Goal: Check status: Check status

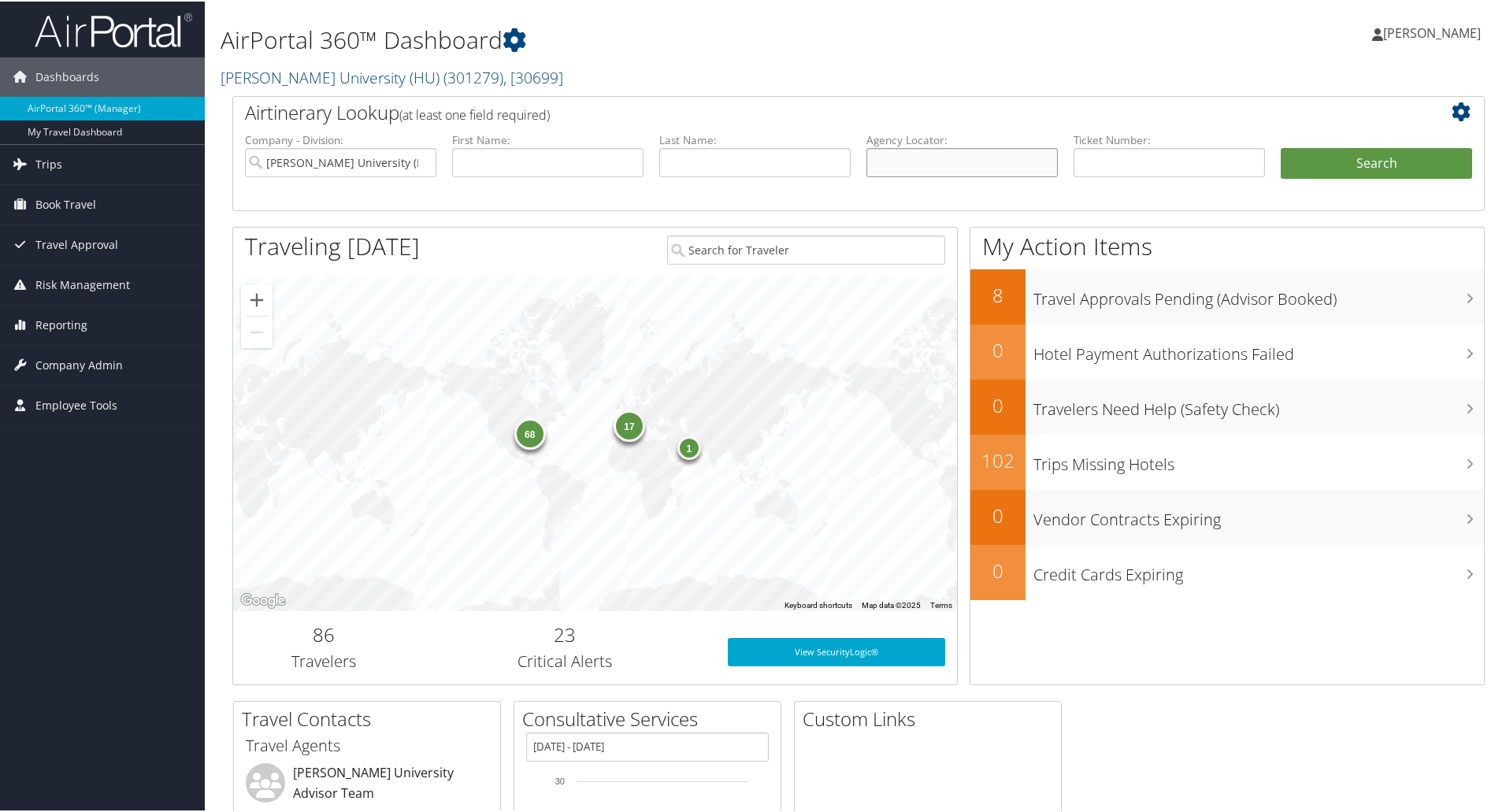
click at [905, 157] on input "text" at bounding box center [962, 161] width 191 height 29
paste input "C5VVLW"
type input "C5VVLW"
click at [1312, 171] on button "Search" at bounding box center [1377, 162] width 191 height 32
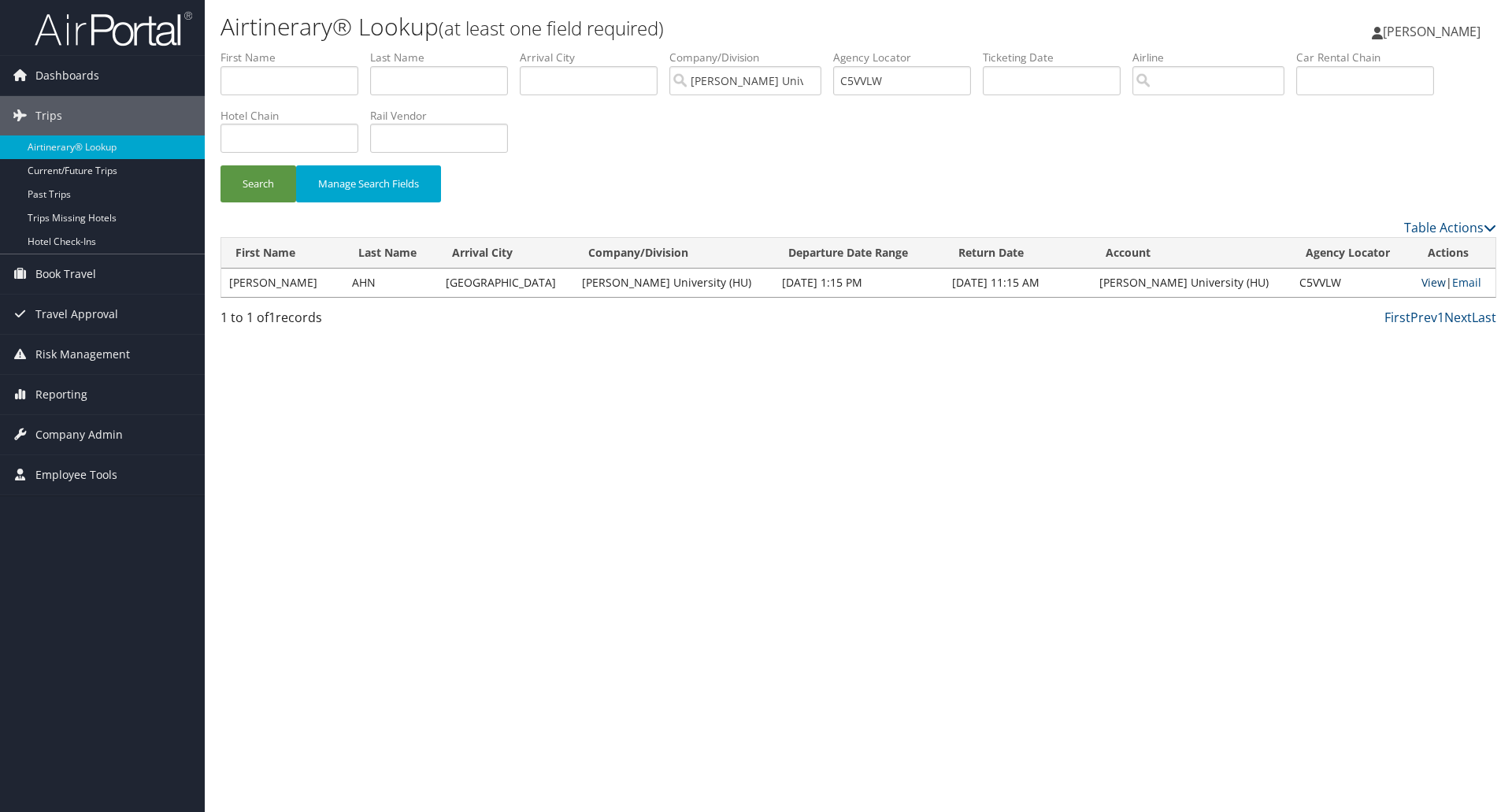
click at [1423, 277] on link "View" at bounding box center [1433, 282] width 24 height 14
click at [868, 74] on input "C5VVLW" at bounding box center [902, 81] width 138 height 29
paste input "4821K"
type input "C4821K"
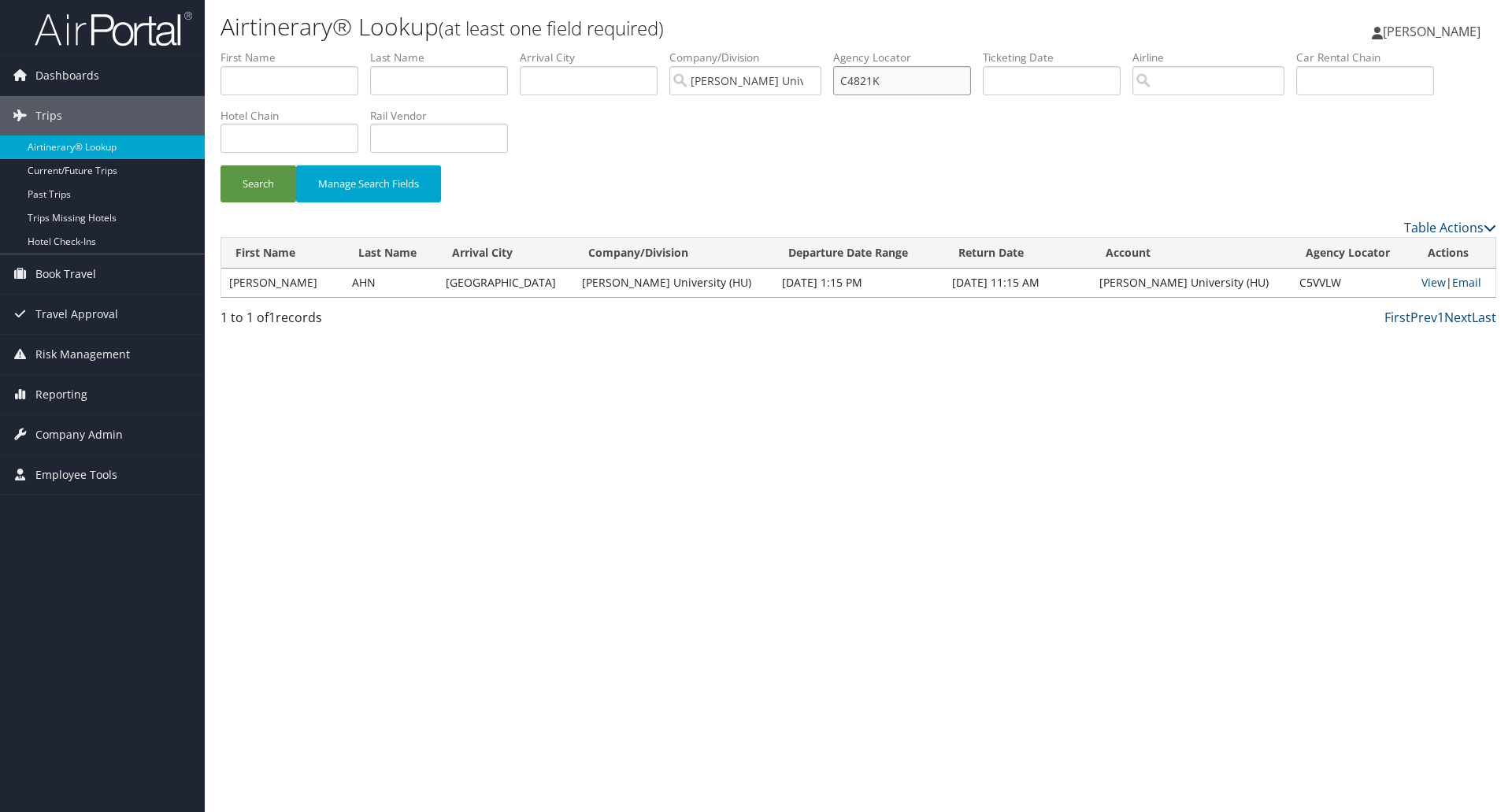
click at [220, 165] on button "Search" at bounding box center [258, 183] width 75 height 37
click at [1419, 284] on link "View" at bounding box center [1431, 282] width 24 height 14
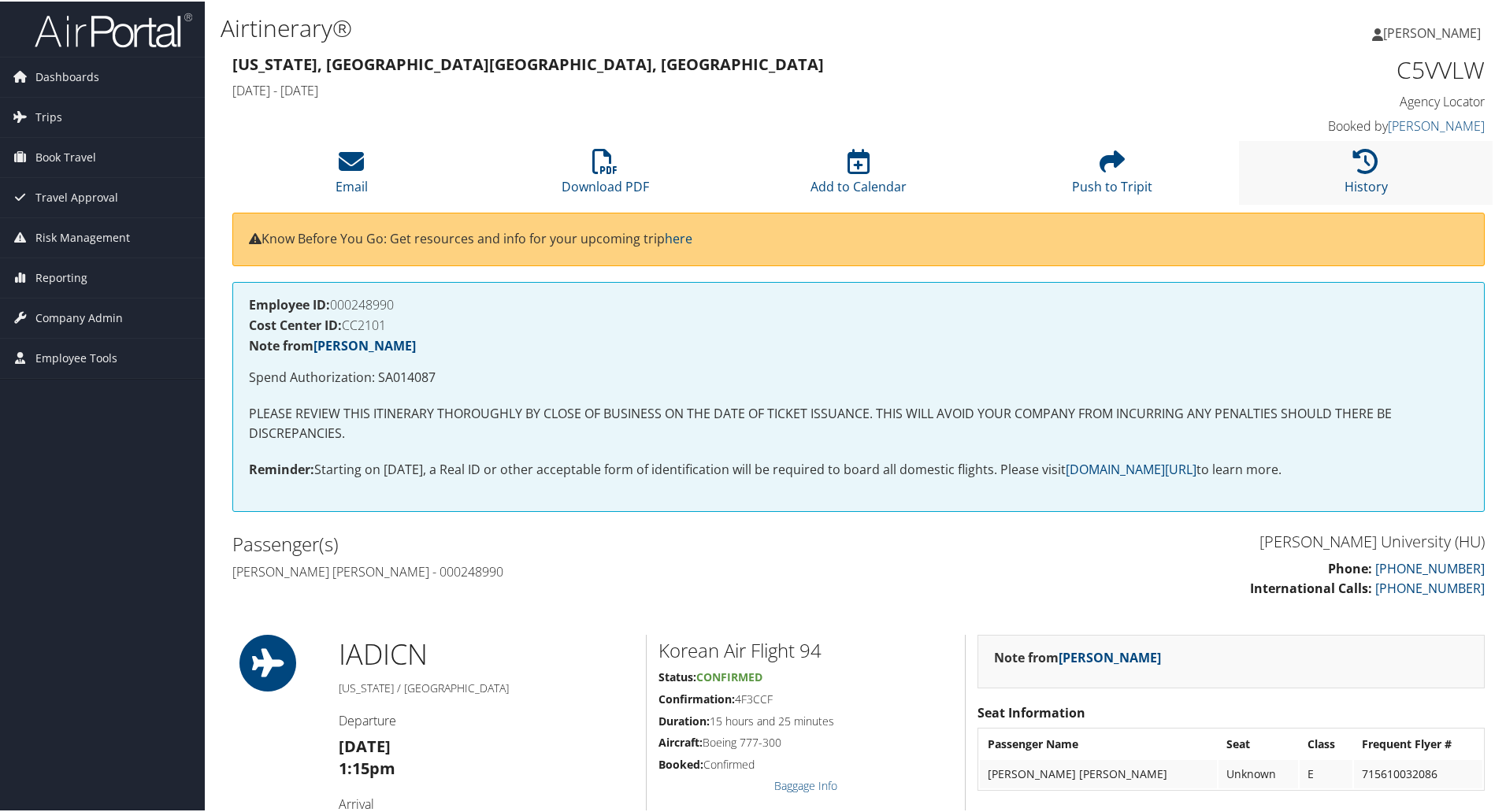
click at [1344, 169] on li "History" at bounding box center [1366, 171] width 254 height 64
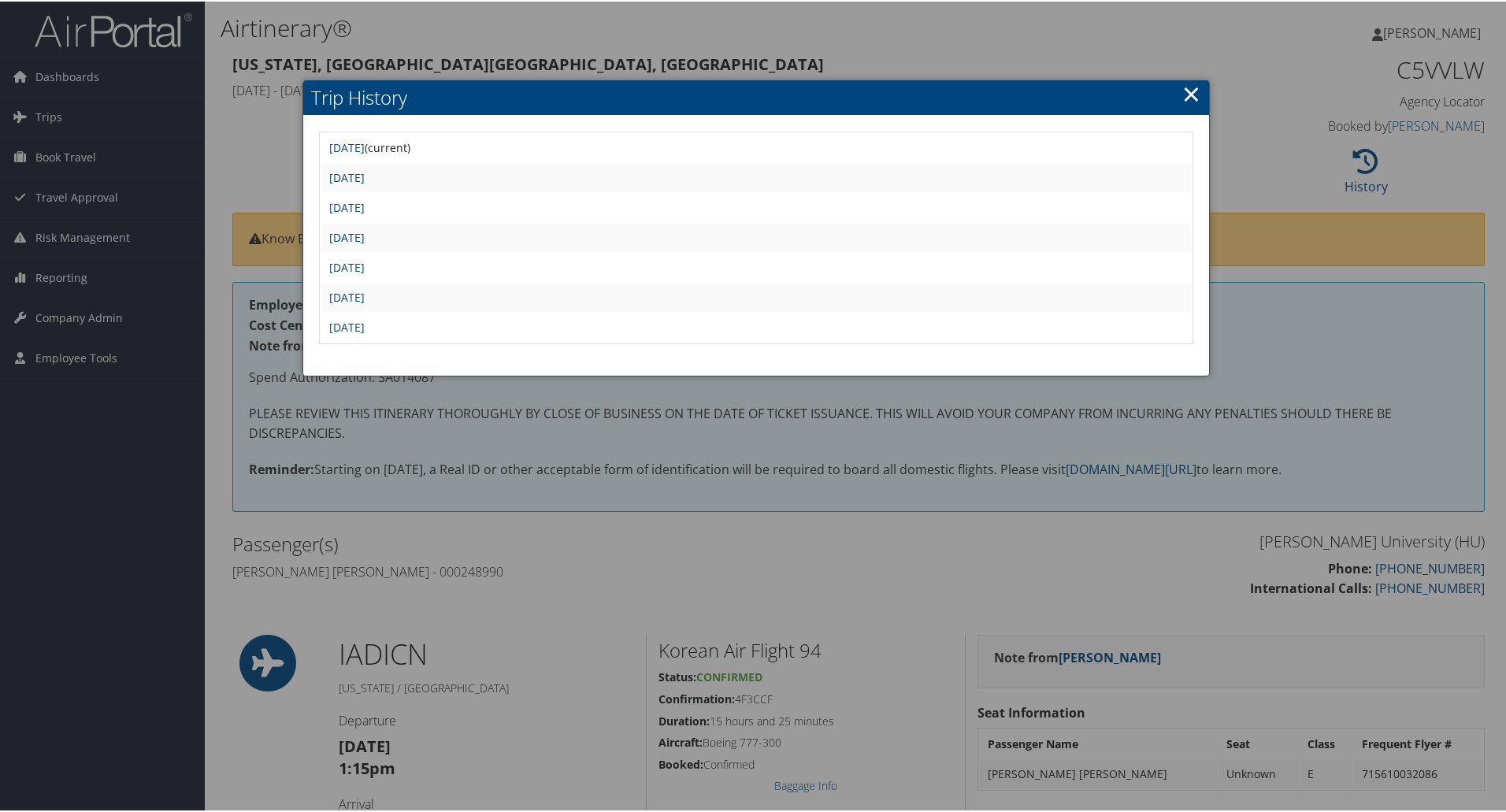
click at [1183, 94] on link "×" at bounding box center [1191, 92] width 18 height 32
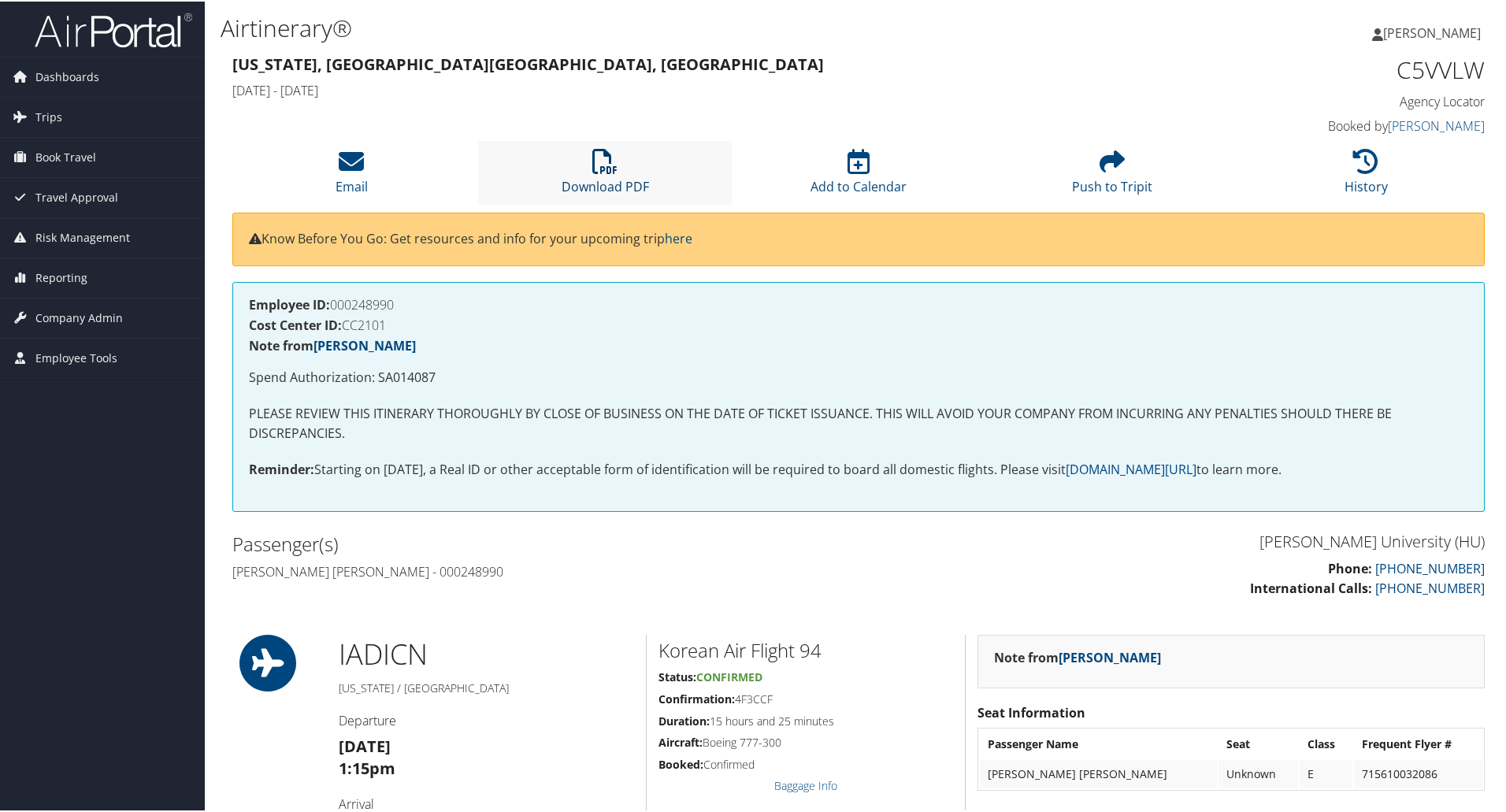
click at [598, 173] on icon at bounding box center [605, 159] width 25 height 25
click at [594, 156] on icon at bounding box center [605, 159] width 25 height 25
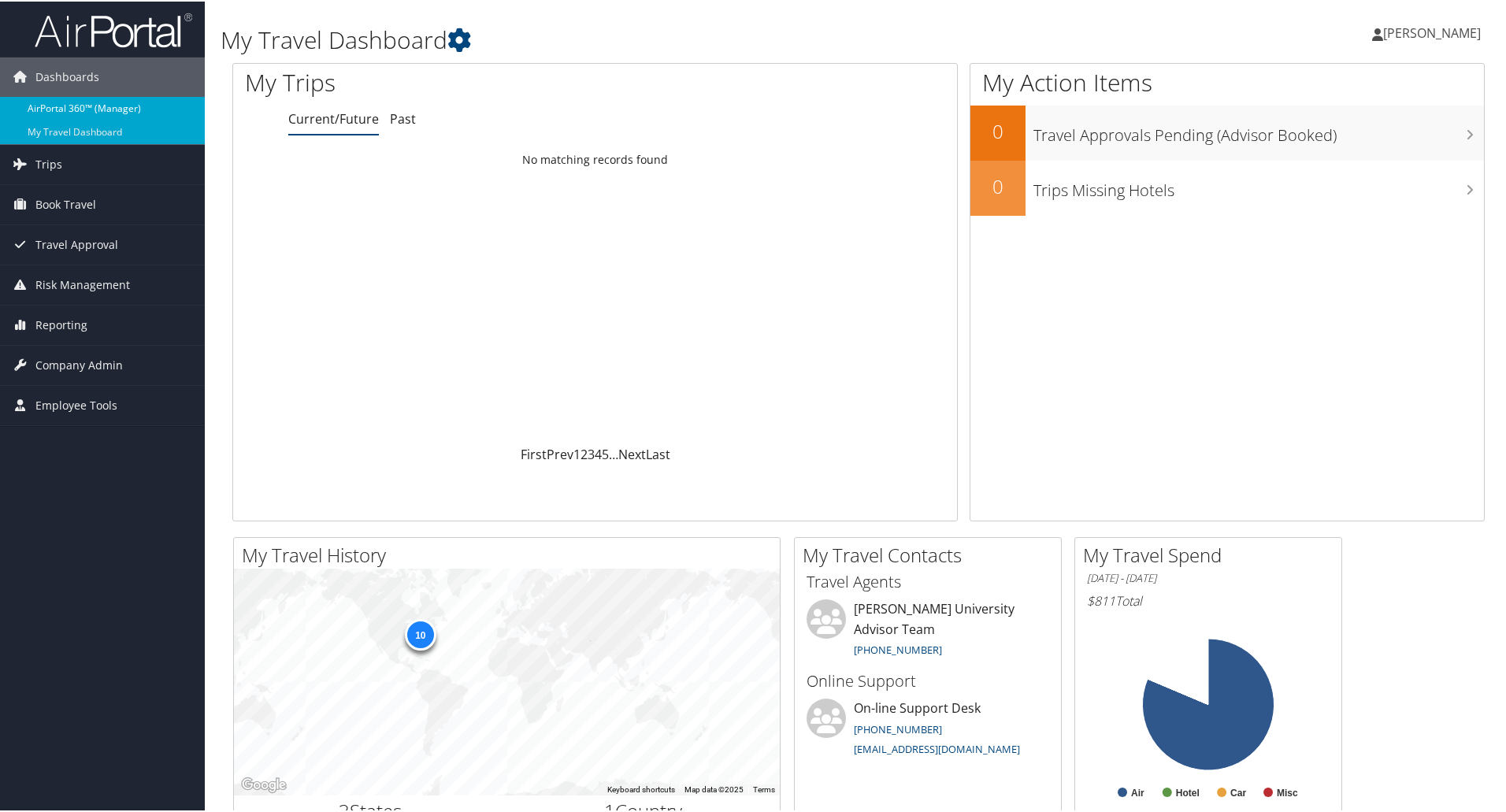
click at [86, 100] on link "AirPortal 360™ (Manager)" at bounding box center [102, 107] width 205 height 23
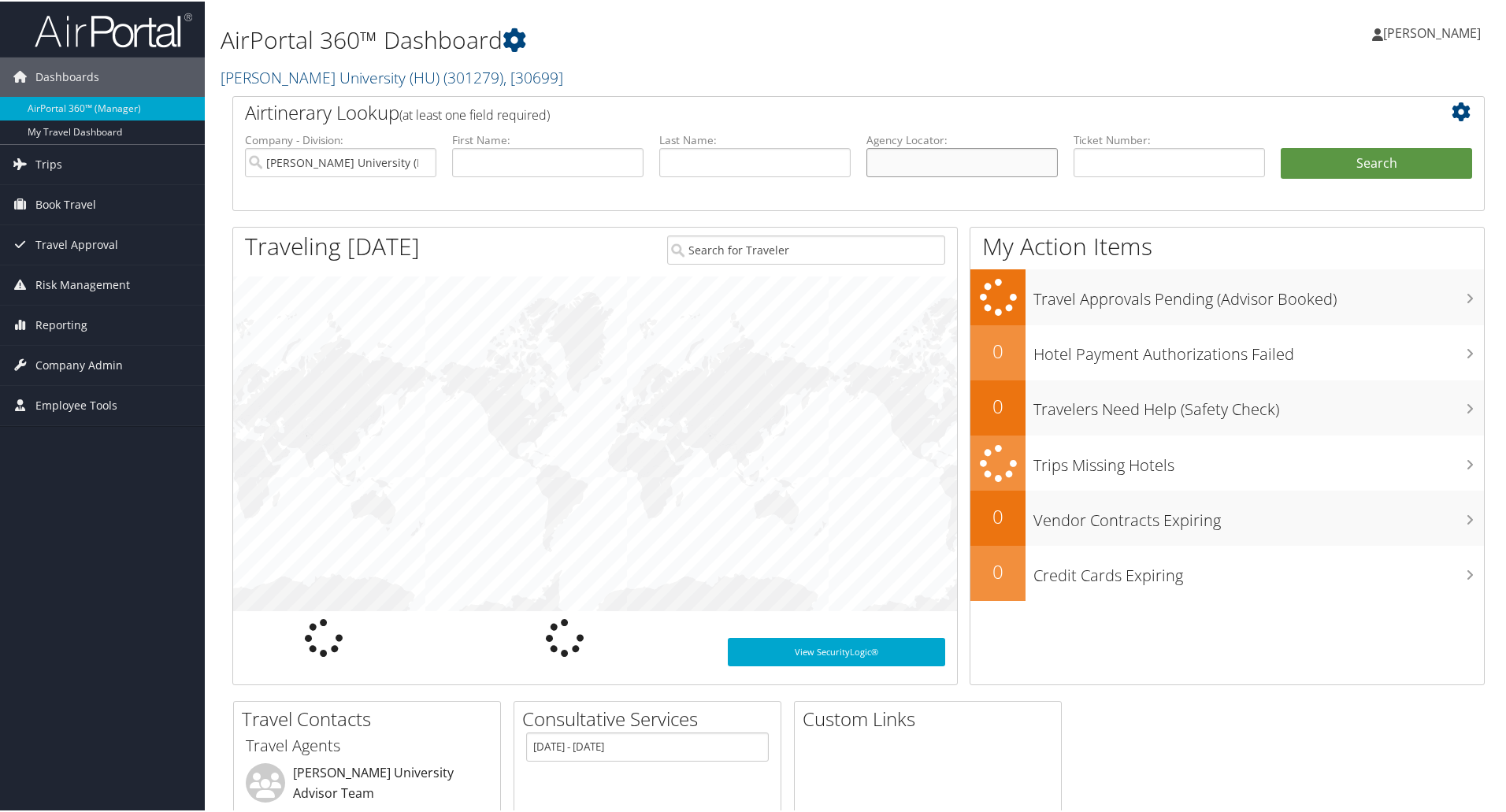
click at [874, 164] on input "text" at bounding box center [962, 161] width 191 height 29
paste input "C5XVLT"
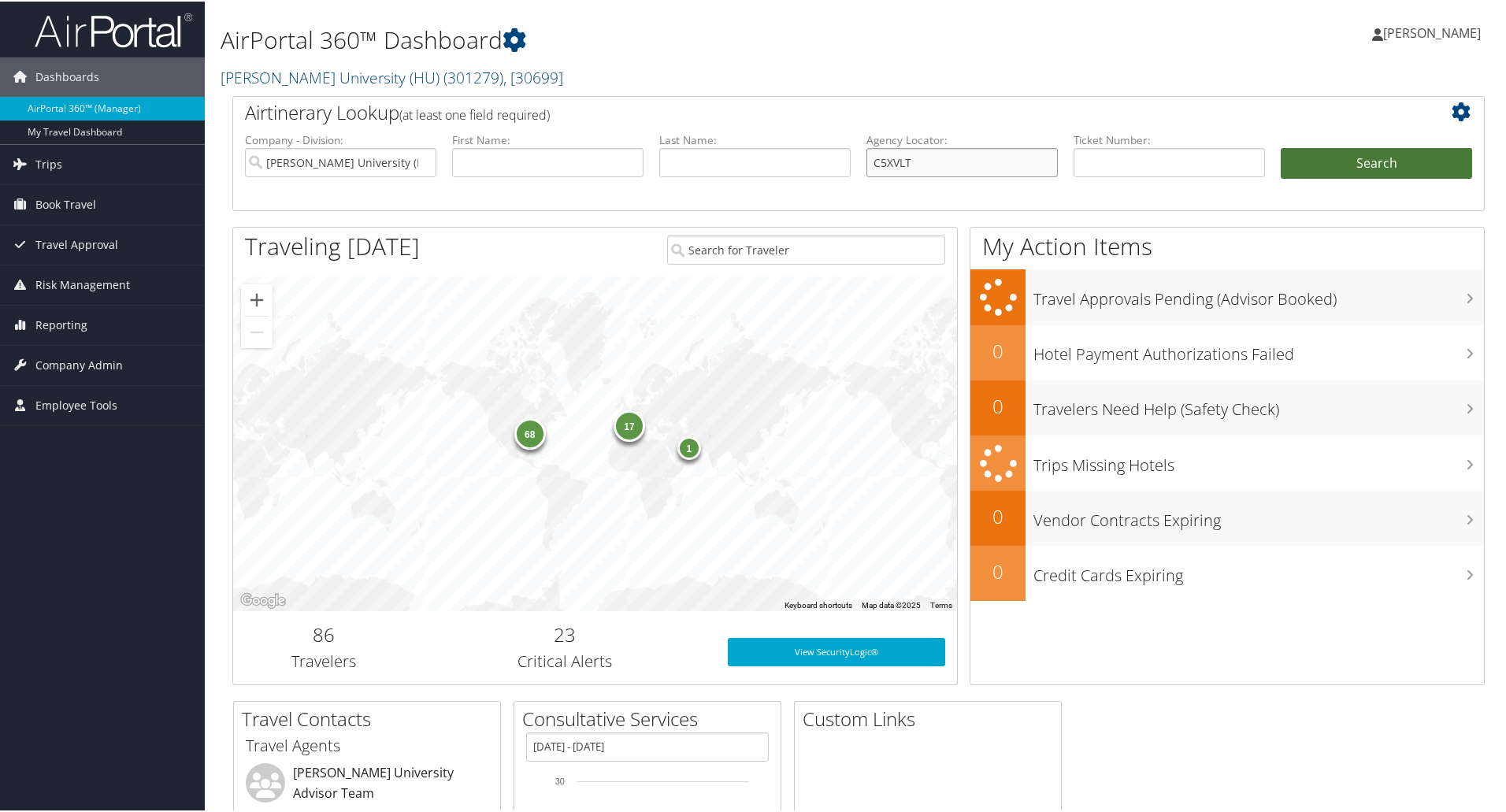
type input "C5XVLT"
click at [1301, 157] on button "Search" at bounding box center [1377, 162] width 191 height 32
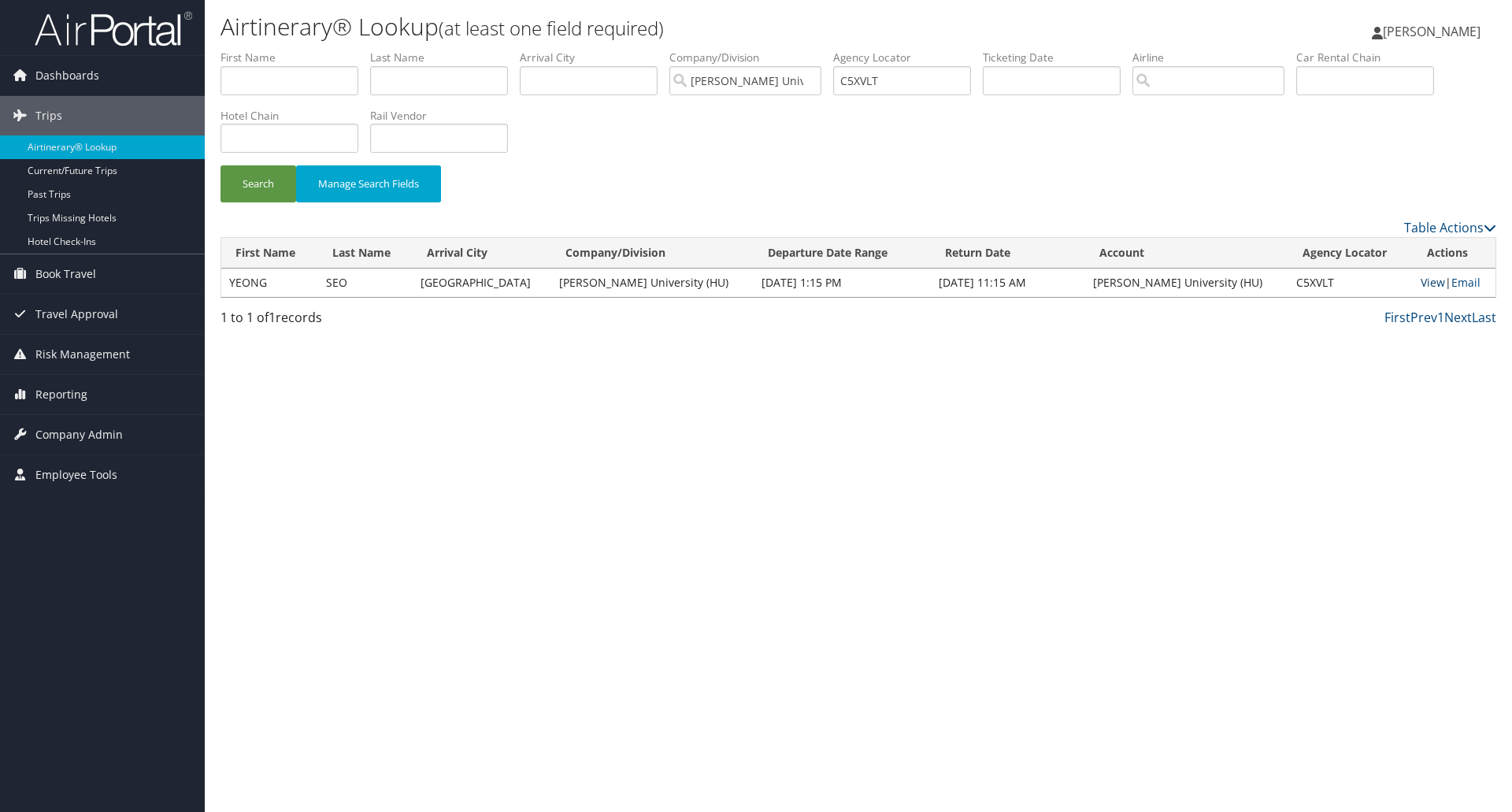
click at [1420, 289] on link "View" at bounding box center [1432, 282] width 24 height 14
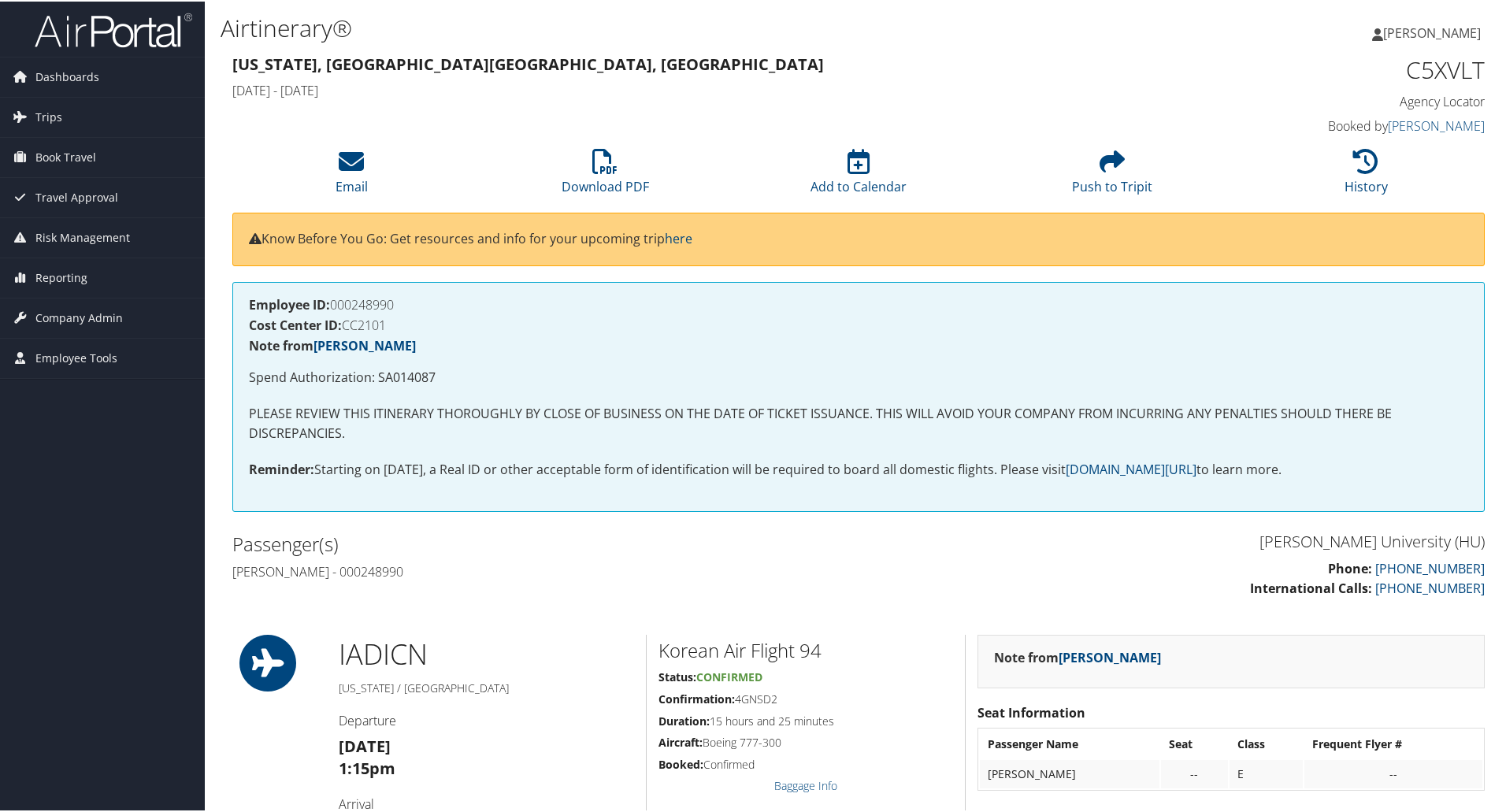
click at [425, 19] on h1 "Airtinerary®" at bounding box center [645, 27] width 851 height 33
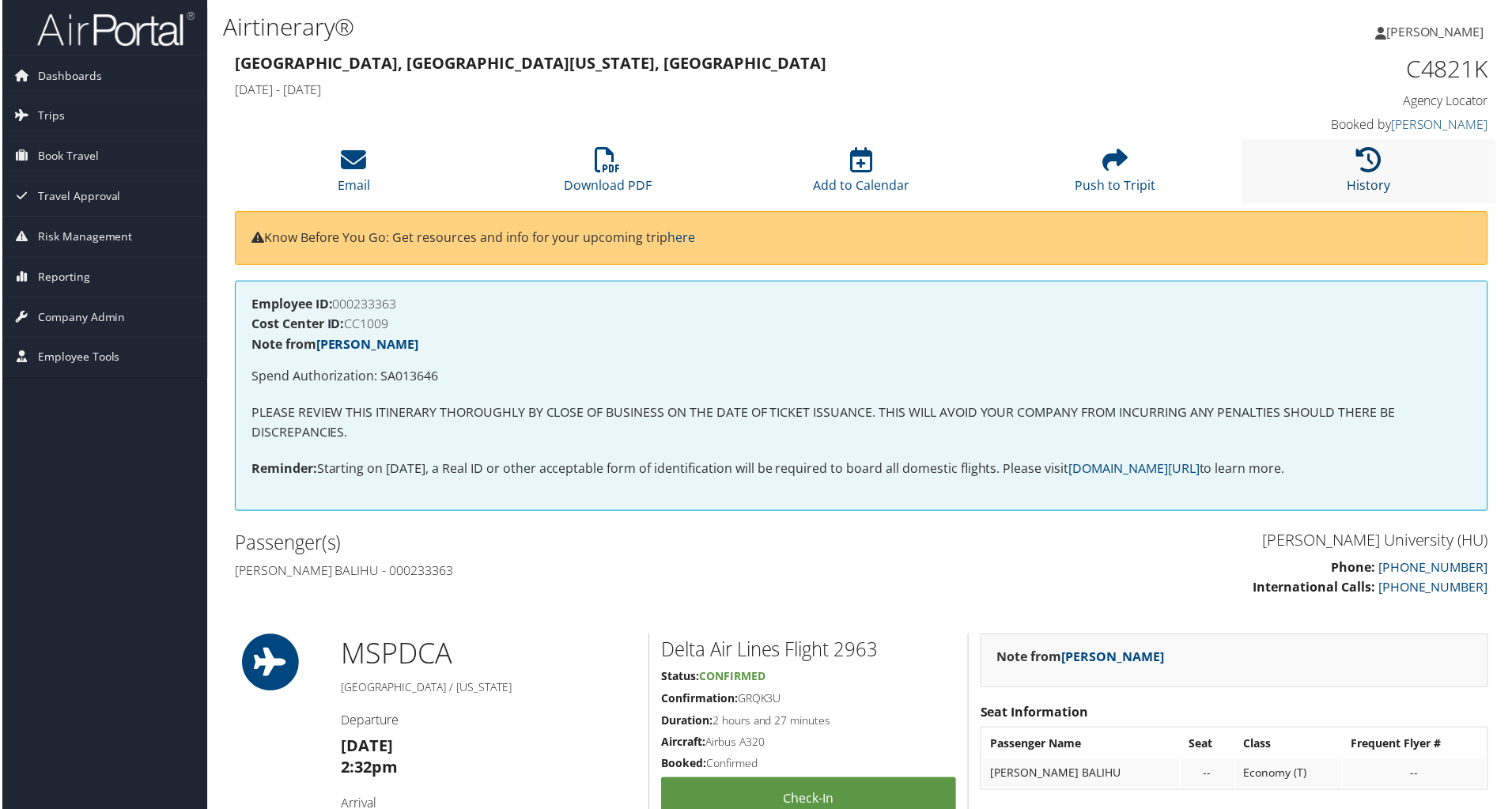
click at [1364, 168] on icon at bounding box center [1371, 160] width 25 height 25
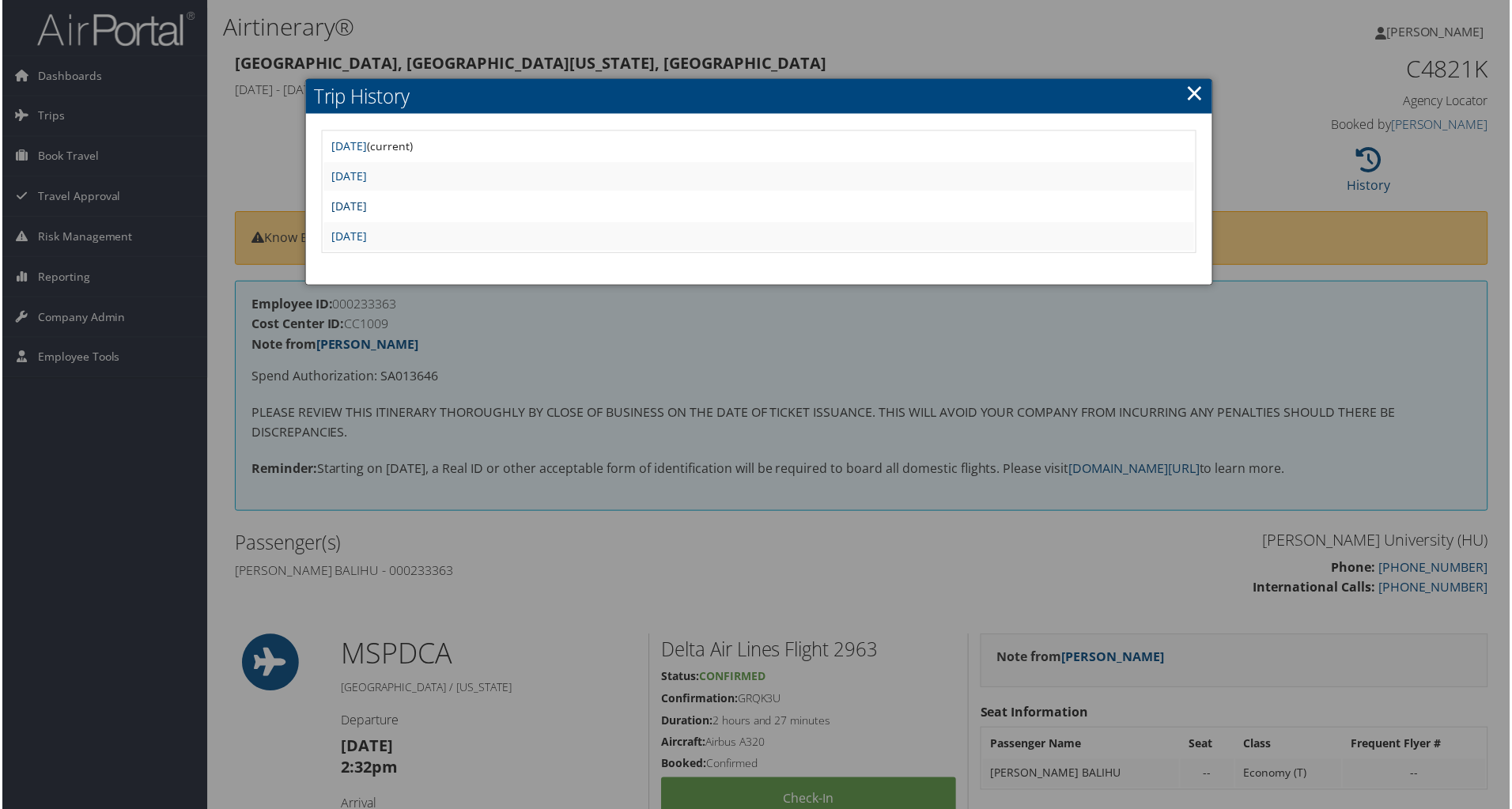
click at [367, 208] on link "[DATE]" at bounding box center [348, 207] width 36 height 15
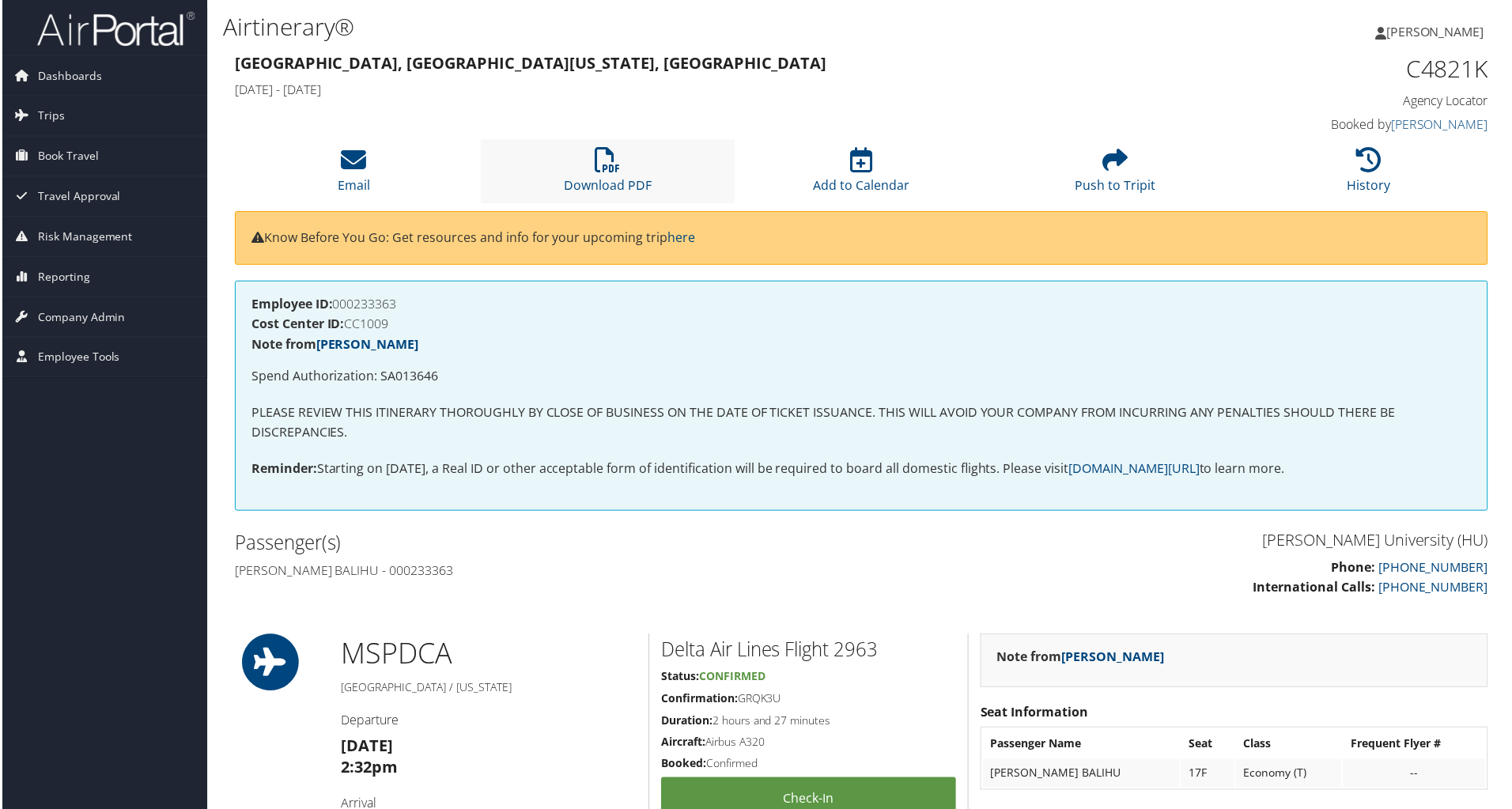
click at [583, 166] on li "Download PDF" at bounding box center [607, 172] width 255 height 64
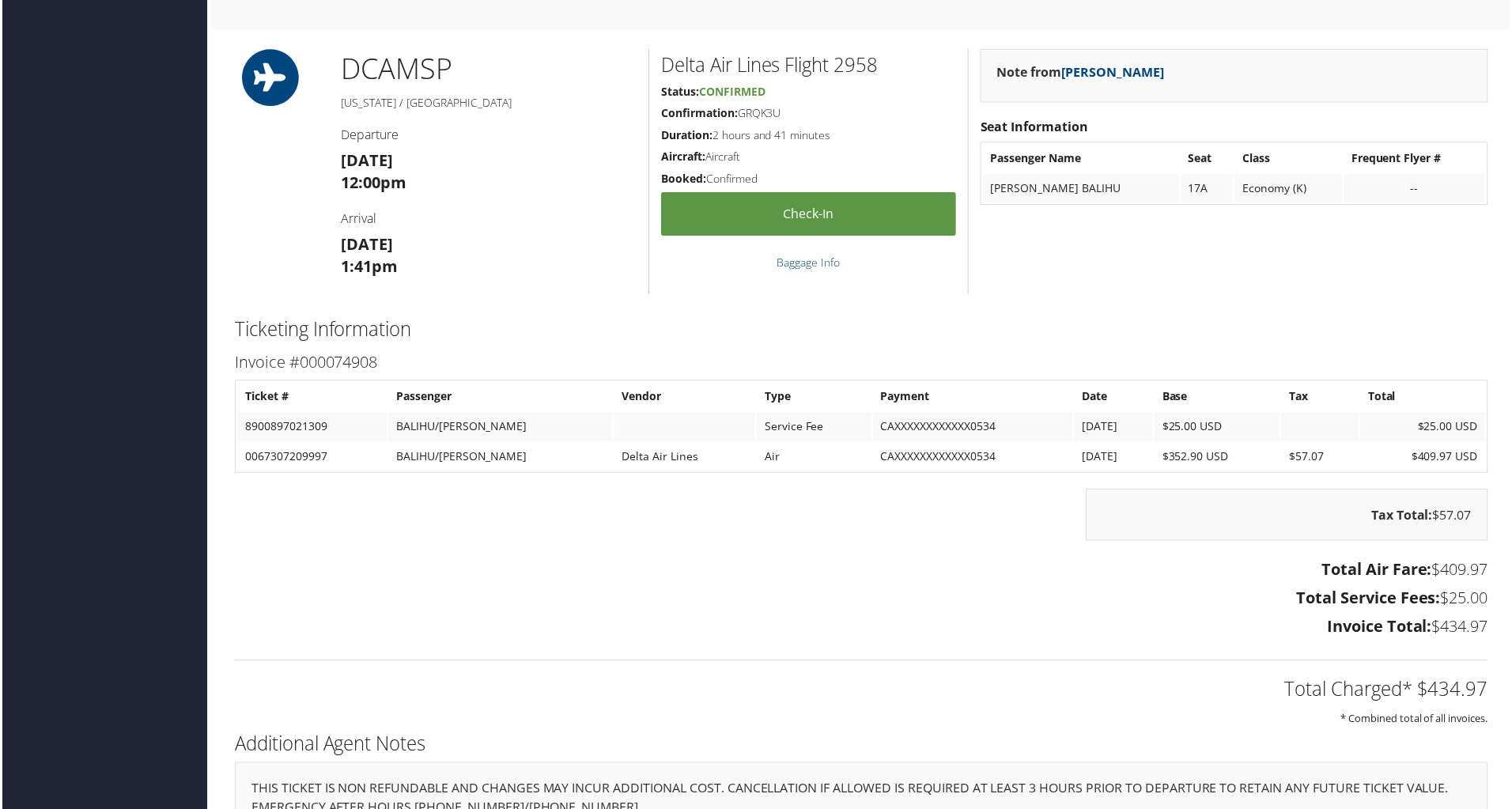
scroll to position [1233, 0]
